Goal: Information Seeking & Learning: Find specific fact

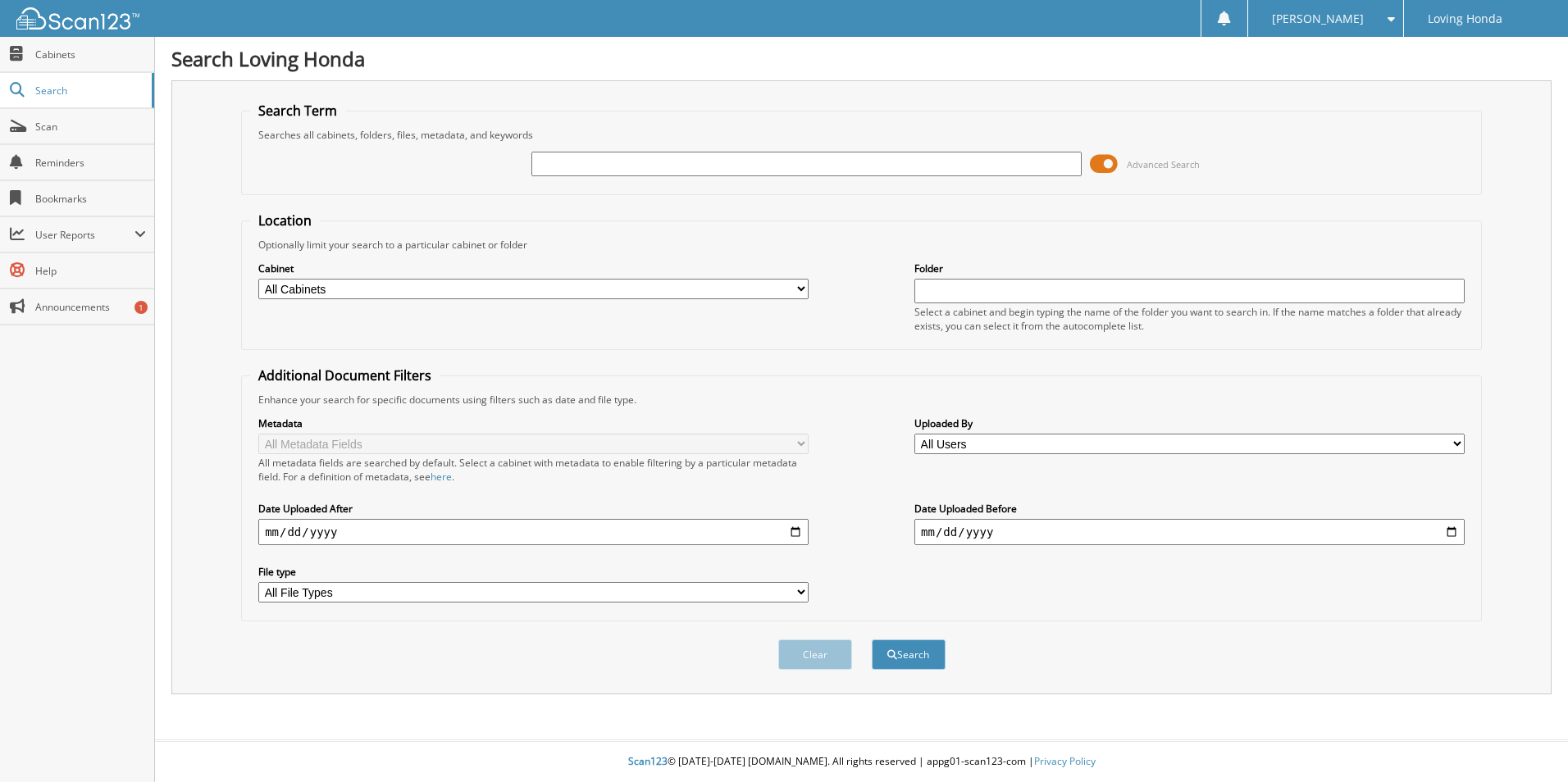
click at [856, 166] on input "text" at bounding box center [806, 163] width 551 height 24
click at [739, 162] on input "9543" at bounding box center [806, 163] width 551 height 24
type input "94310"
click at [871, 639] on button "Search" at bounding box center [908, 654] width 73 height 30
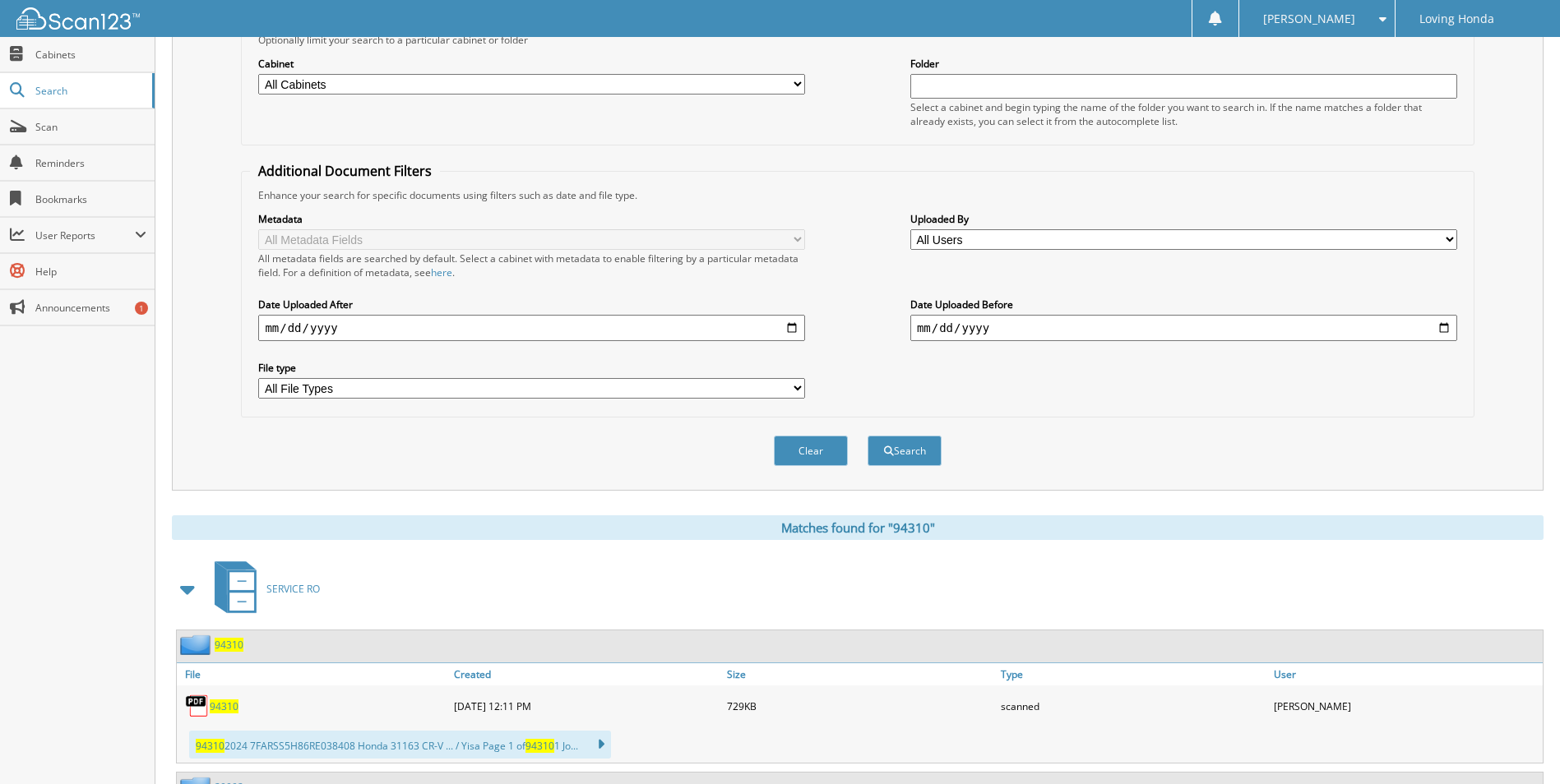
scroll to position [411, 0]
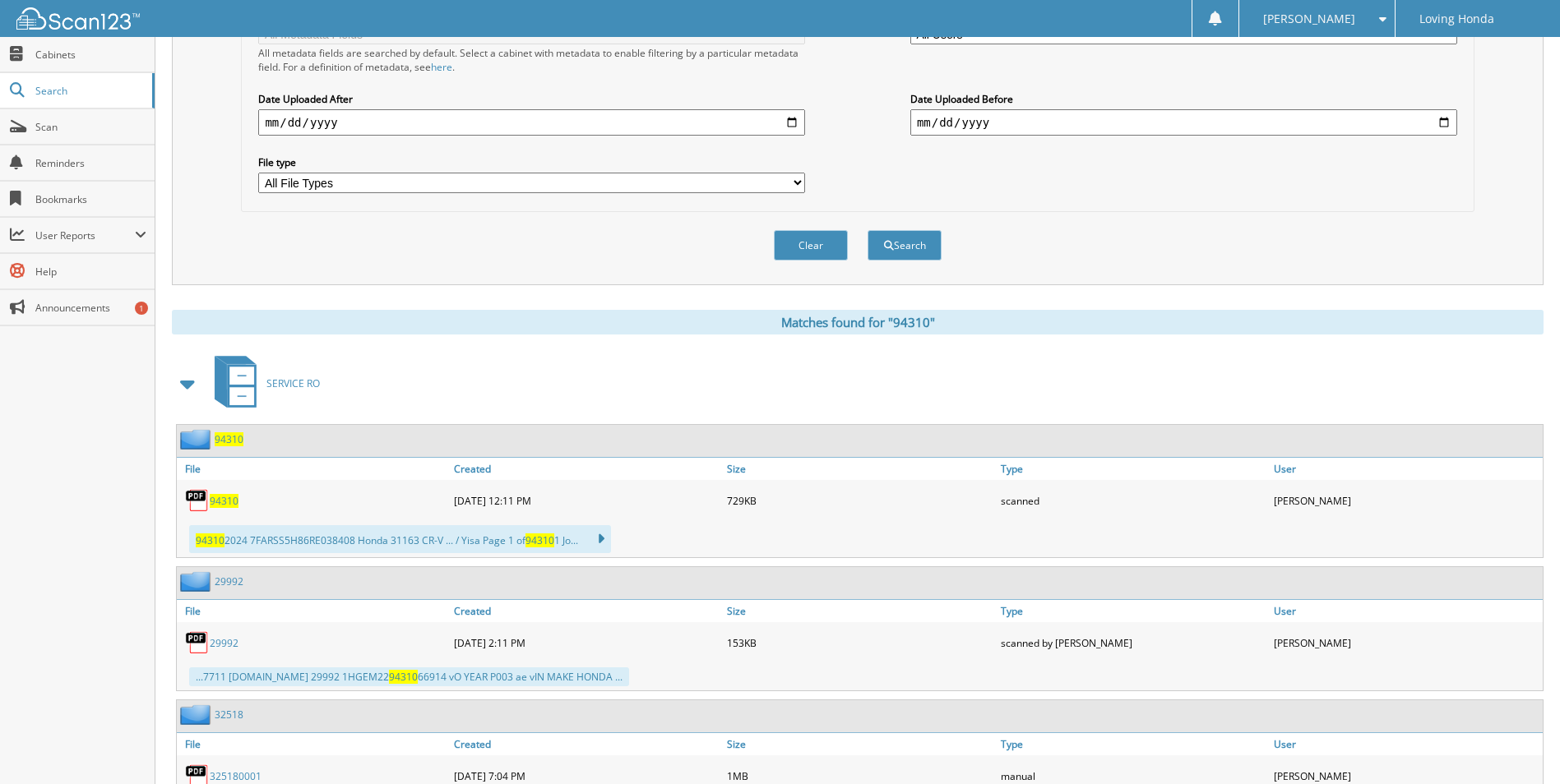
click at [231, 494] on span "94310" at bounding box center [224, 501] width 29 height 14
